Goal: Information Seeking & Learning: Compare options

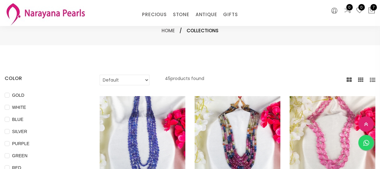
select select "INR"
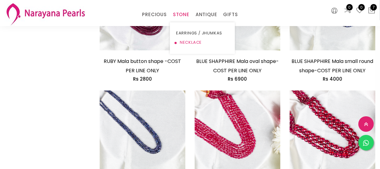
click at [186, 41] on link "NECKLACE" at bounding box center [202, 42] width 53 height 9
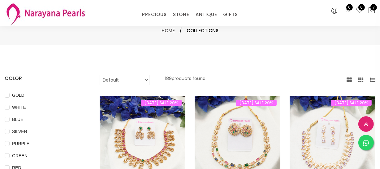
scroll to position [140, 0]
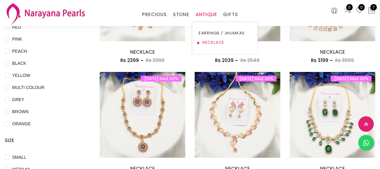
click at [210, 39] on link "NECKLACE" at bounding box center [225, 42] width 53 height 9
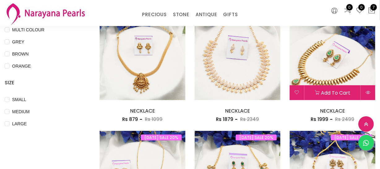
scroll to position [197, 0]
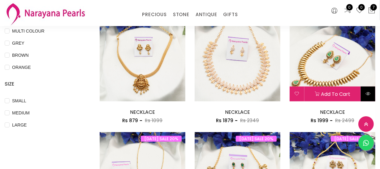
click at [365, 91] on icon at bounding box center [367, 93] width 5 height 5
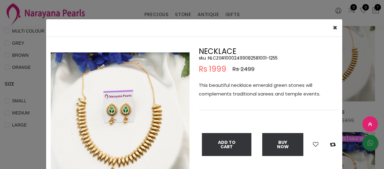
click at [110, 127] on img at bounding box center [120, 121] width 139 height 139
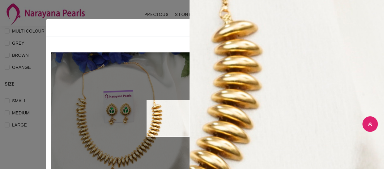
click at [110, 6] on div "× Close Double (click / press) on the image to zoom (in / out). NECKLACE sku : …" at bounding box center [192, 84] width 384 height 169
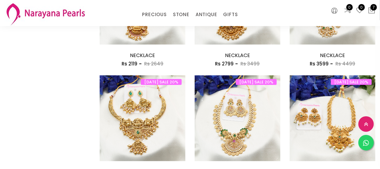
scroll to position [506, 0]
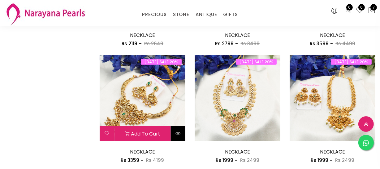
click at [179, 136] on button at bounding box center [178, 133] width 15 height 15
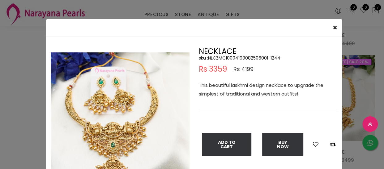
click at [124, 140] on img at bounding box center [120, 121] width 139 height 139
click at [118, 137] on img at bounding box center [120, 121] width 139 height 139
click at [104, 131] on img at bounding box center [120, 121] width 139 height 139
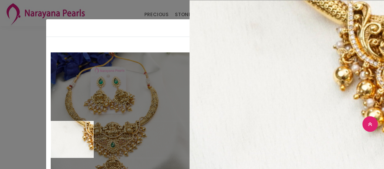
click at [22, 131] on div "× Close Double (click / press) on the image to zoom (in / out). NECKLACE sku : …" at bounding box center [192, 84] width 384 height 169
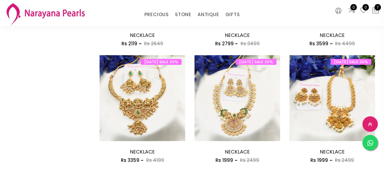
click at [22, 131] on div "× Close Double (click / press) on the image to zoom (in / out). NECKLACE sku : …" at bounding box center [192, 84] width 384 height 169
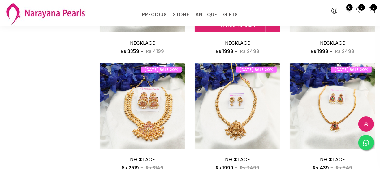
scroll to position [619, 0]
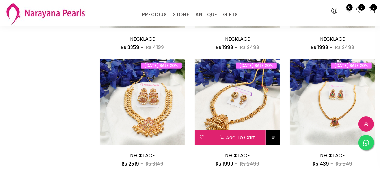
click at [272, 134] on icon at bounding box center [272, 136] width 5 height 5
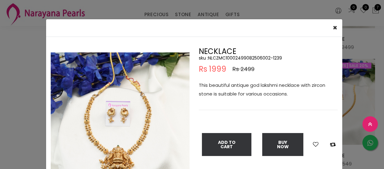
click at [113, 148] on img at bounding box center [120, 121] width 139 height 139
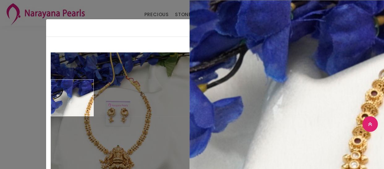
click at [0, 80] on div "× Close Double (click / press) on the image to zoom (in / out). NECKLACE sku : …" at bounding box center [192, 84] width 384 height 169
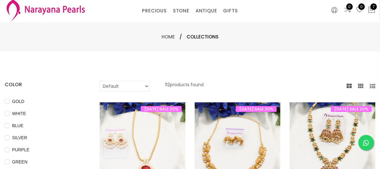
scroll to position [0, 0]
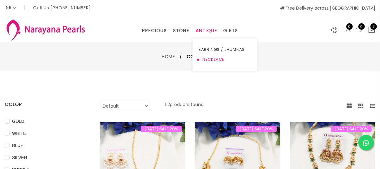
click at [213, 59] on link "NECKLACE" at bounding box center [225, 59] width 53 height 10
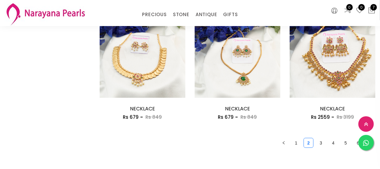
scroll to position [815, 0]
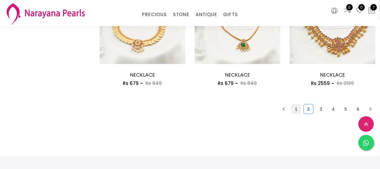
click at [300, 108] on link "1" at bounding box center [295, 108] width 9 height 9
drag, startPoint x: 312, startPoint y: 109, endPoint x: 307, endPoint y: 112, distance: 5.6
click at [312, 108] on link "2" at bounding box center [308, 108] width 9 height 9
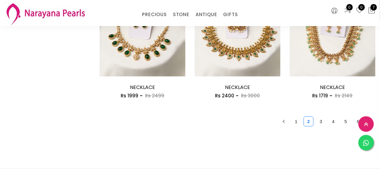
scroll to position [815, 0]
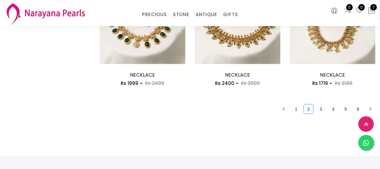
click at [319, 106] on link "3" at bounding box center [320, 108] width 9 height 9
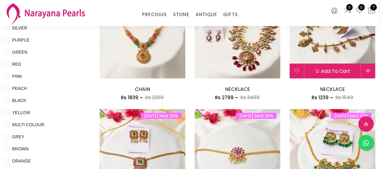
scroll to position [56, 0]
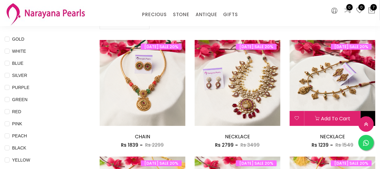
click at [367, 113] on button at bounding box center [368, 118] width 15 height 15
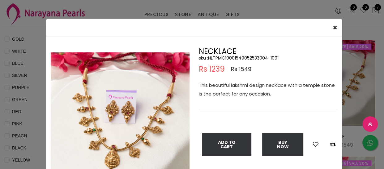
click at [27, 55] on div "× Close Double (click / press) on the image to zoom (in / out). NECKLACE sku : …" at bounding box center [192, 84] width 384 height 169
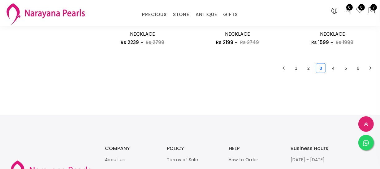
scroll to position [815, 0]
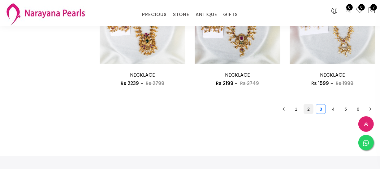
click at [309, 109] on link "2" at bounding box center [308, 108] width 9 height 9
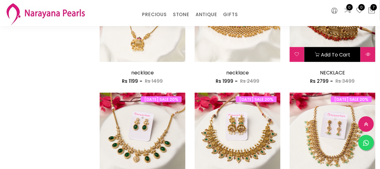
scroll to position [646, 0]
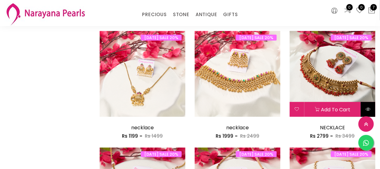
click at [371, 107] on button at bounding box center [368, 109] width 15 height 15
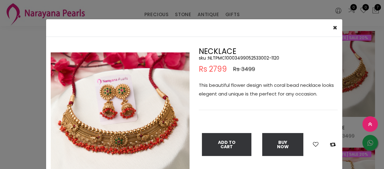
click at [0, 87] on div "× Close Double (click / press) on the image to zoom (in / out). NECKLACE sku : …" at bounding box center [192, 84] width 384 height 169
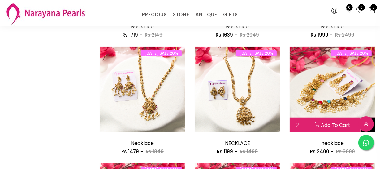
scroll to position [422, 0]
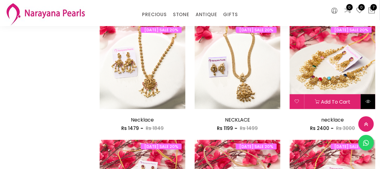
click at [371, 98] on button at bounding box center [368, 101] width 15 height 15
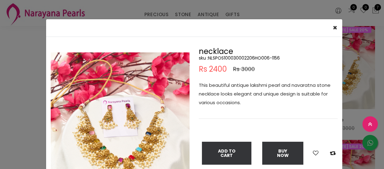
drag, startPoint x: 12, startPoint y: 129, endPoint x: 180, endPoint y: 127, distance: 168.0
click at [12, 129] on div "× Close Double (click / press) on the image to zoom (in / out). necklace sku : …" at bounding box center [192, 84] width 384 height 169
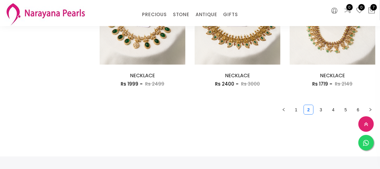
scroll to position [815, 0]
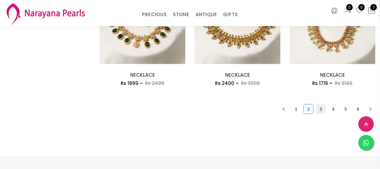
click at [325, 107] on link "3" at bounding box center [320, 108] width 9 height 9
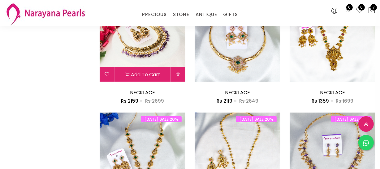
scroll to position [422, 0]
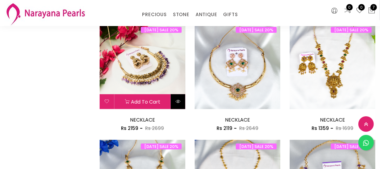
click at [182, 97] on button at bounding box center [178, 101] width 15 height 15
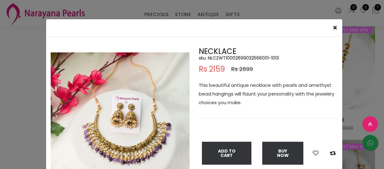
click at [24, 115] on div "× Close Double (click / press) on the image to zoom (in / out). NECKLACE sku : …" at bounding box center [192, 84] width 384 height 169
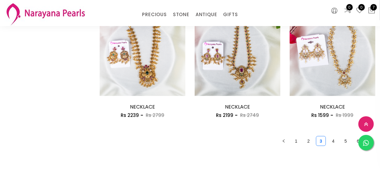
scroll to position [787, 0]
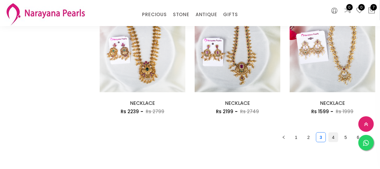
click at [335, 137] on link "4" at bounding box center [332, 136] width 9 height 9
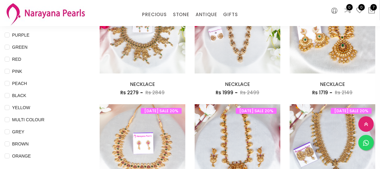
scroll to position [84, 0]
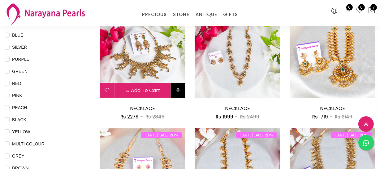
click at [182, 88] on button at bounding box center [178, 90] width 15 height 15
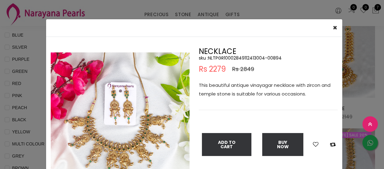
click at [25, 90] on div "× Close Double (click / press) on the image to zoom (in / out). NECKLACE sku : …" at bounding box center [192, 84] width 384 height 169
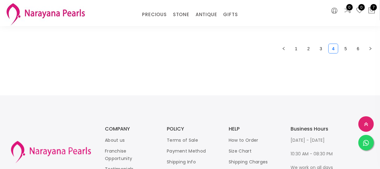
scroll to position [843, 0]
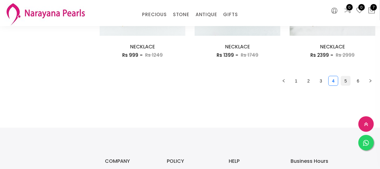
click at [343, 79] on link "5" at bounding box center [345, 80] width 9 height 9
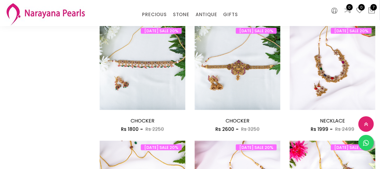
scroll to position [815, 0]
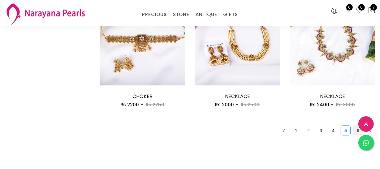
click at [356, 131] on link "6" at bounding box center [357, 130] width 9 height 9
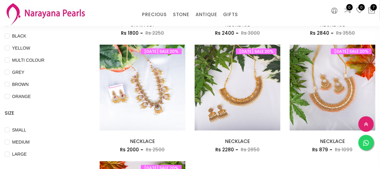
scroll to position [169, 0]
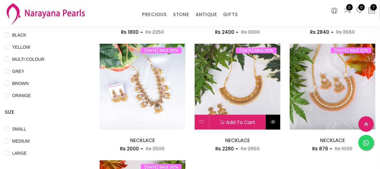
click at [274, 125] on button at bounding box center [273, 121] width 15 height 15
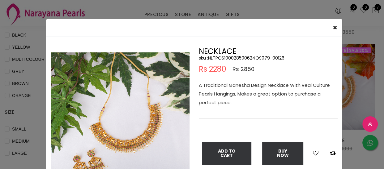
click at [32, 122] on div "× Close Double (click / press) on the image to zoom (in / out). NECKLACE sku : …" at bounding box center [192, 84] width 384 height 169
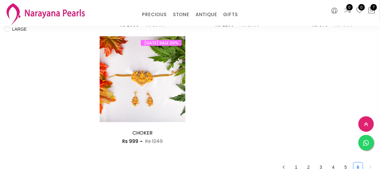
scroll to position [337, 0]
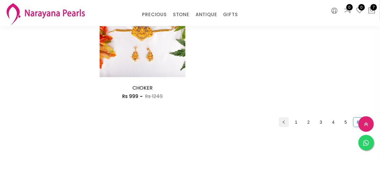
click at [288, 119] on button "button" at bounding box center [284, 122] width 10 height 10
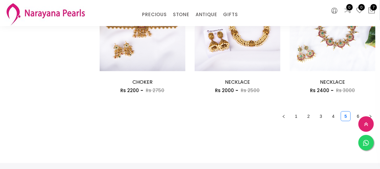
scroll to position [843, 0]
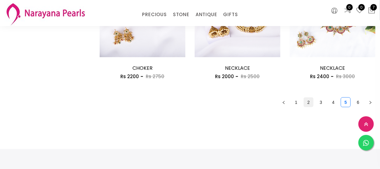
click at [304, 102] on link "2" at bounding box center [308, 101] width 9 height 9
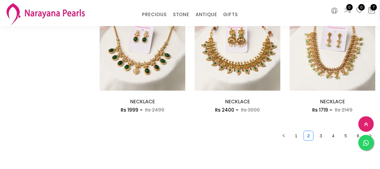
scroll to position [872, 0]
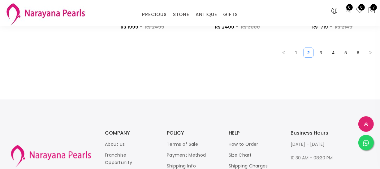
click at [326, 53] on ul "1 2 3 4 5 6" at bounding box center [238, 53] width 276 height 10
click at [322, 53] on link "3" at bounding box center [320, 52] width 9 height 9
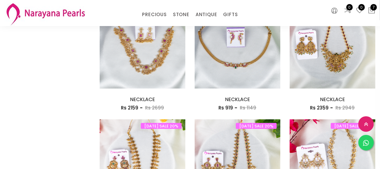
scroll to position [787, 0]
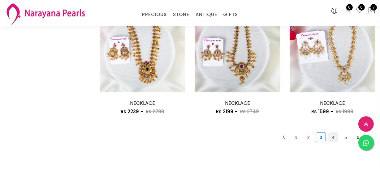
click at [330, 135] on link "4" at bounding box center [332, 136] width 9 height 9
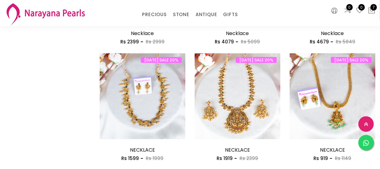
scroll to position [422, 0]
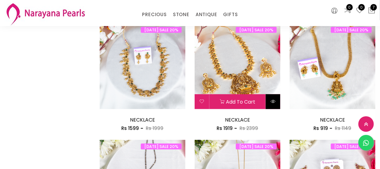
click at [272, 104] on button at bounding box center [273, 101] width 15 height 15
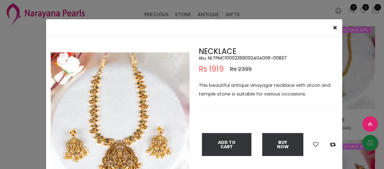
click at [11, 129] on div "× Close Double (click / press) on the image to zoom (in / out). NECKLACE sku : …" at bounding box center [192, 84] width 384 height 169
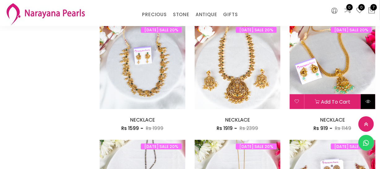
click at [369, 99] on icon at bounding box center [367, 101] width 5 height 5
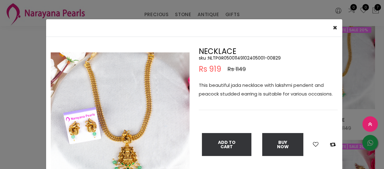
click at [24, 32] on div "× Close Double (click / press) on the image to zoom (in / out). NECKLACE sku : …" at bounding box center [192, 84] width 384 height 169
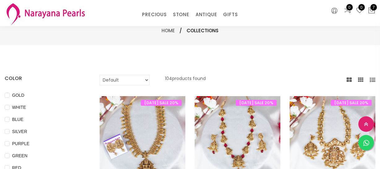
select select "INR"
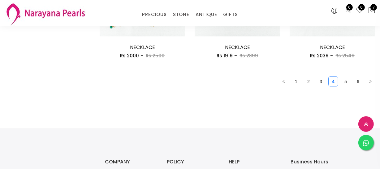
scroll to position [843, 0]
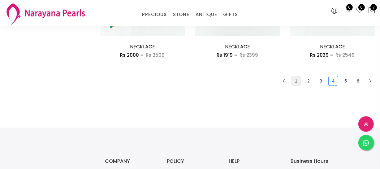
click at [296, 81] on link "1" at bounding box center [295, 80] width 9 height 9
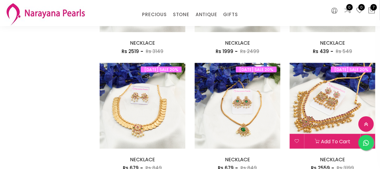
scroll to position [787, 0]
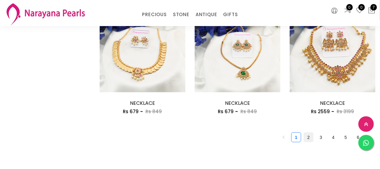
click at [305, 137] on link "2" at bounding box center [308, 136] width 9 height 9
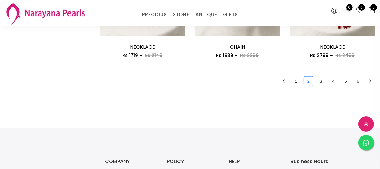
scroll to position [843, 0]
click at [317, 80] on link "3" at bounding box center [320, 80] width 9 height 9
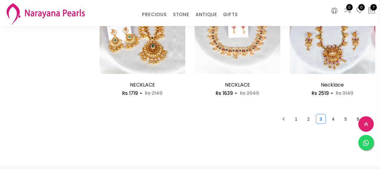
scroll to position [815, 0]
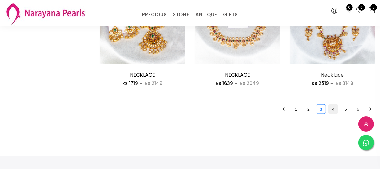
click at [329, 110] on link "4" at bounding box center [332, 108] width 9 height 9
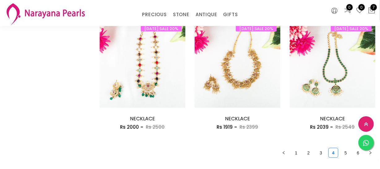
scroll to position [787, 0]
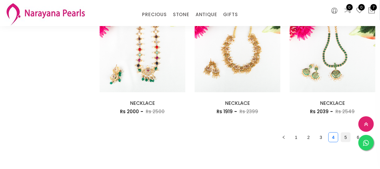
click at [343, 133] on link "5" at bounding box center [345, 136] width 9 height 9
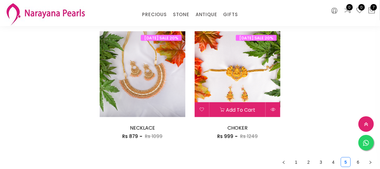
scroll to position [787, 0]
